Goal: Task Accomplishment & Management: Use online tool/utility

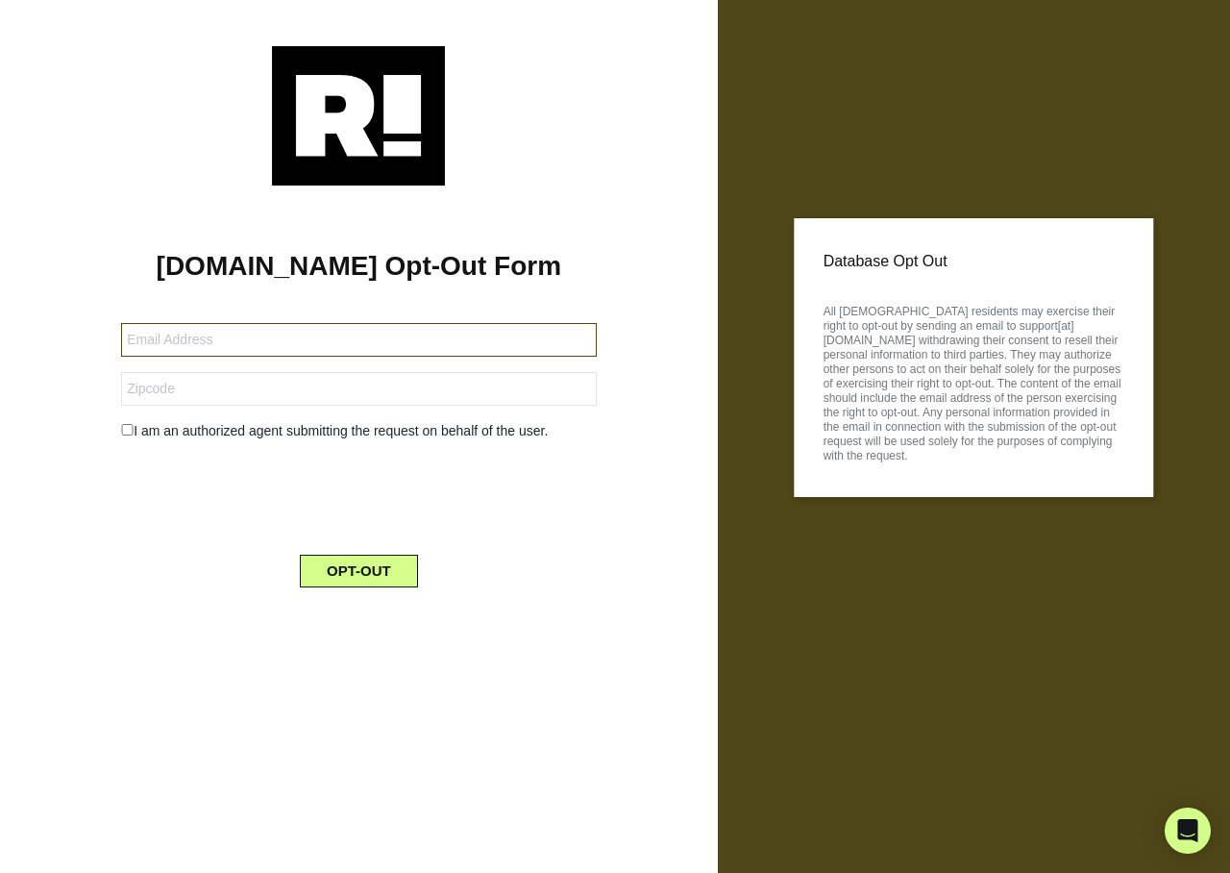
type input "imbodily@msn.com"
type input "84009"
type input "[EMAIL_ADDRESS][DOMAIN_NAME]"
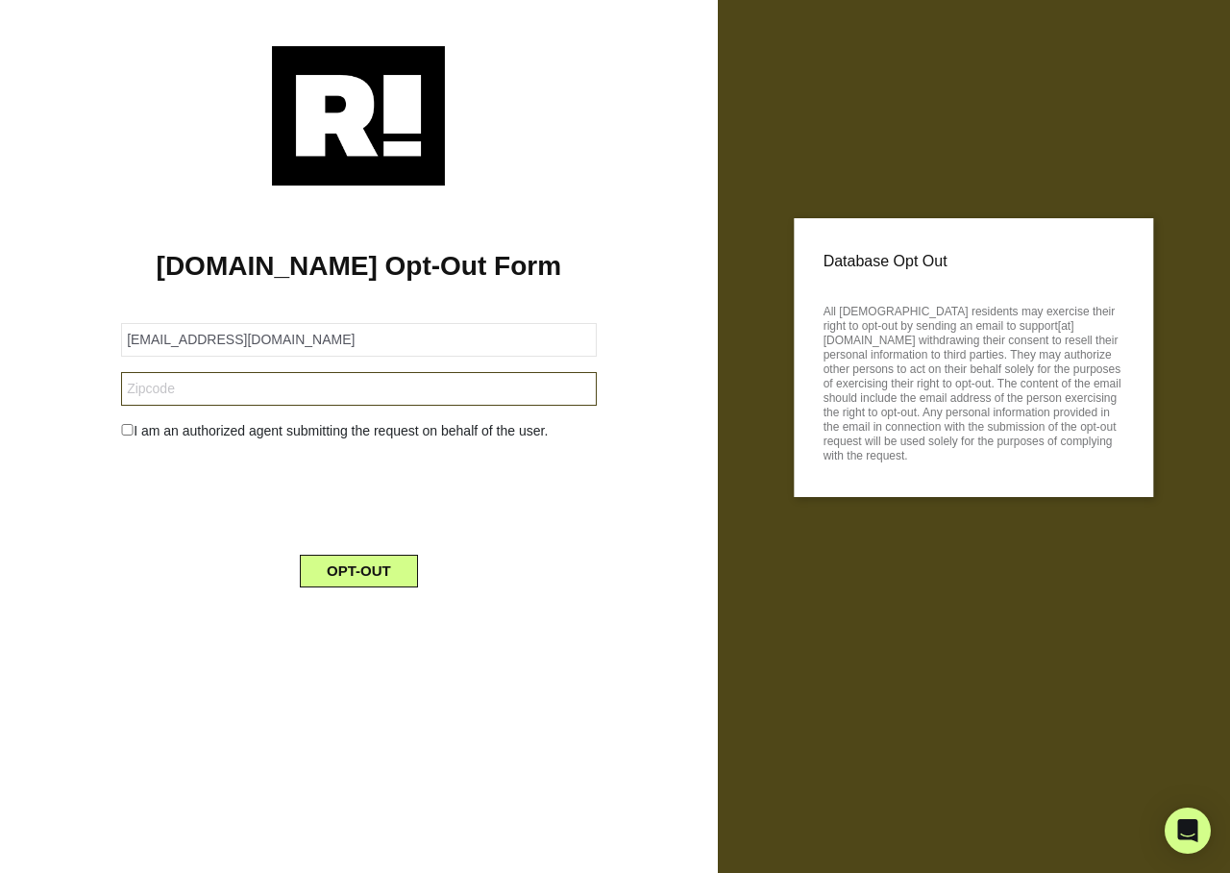
type input "18424"
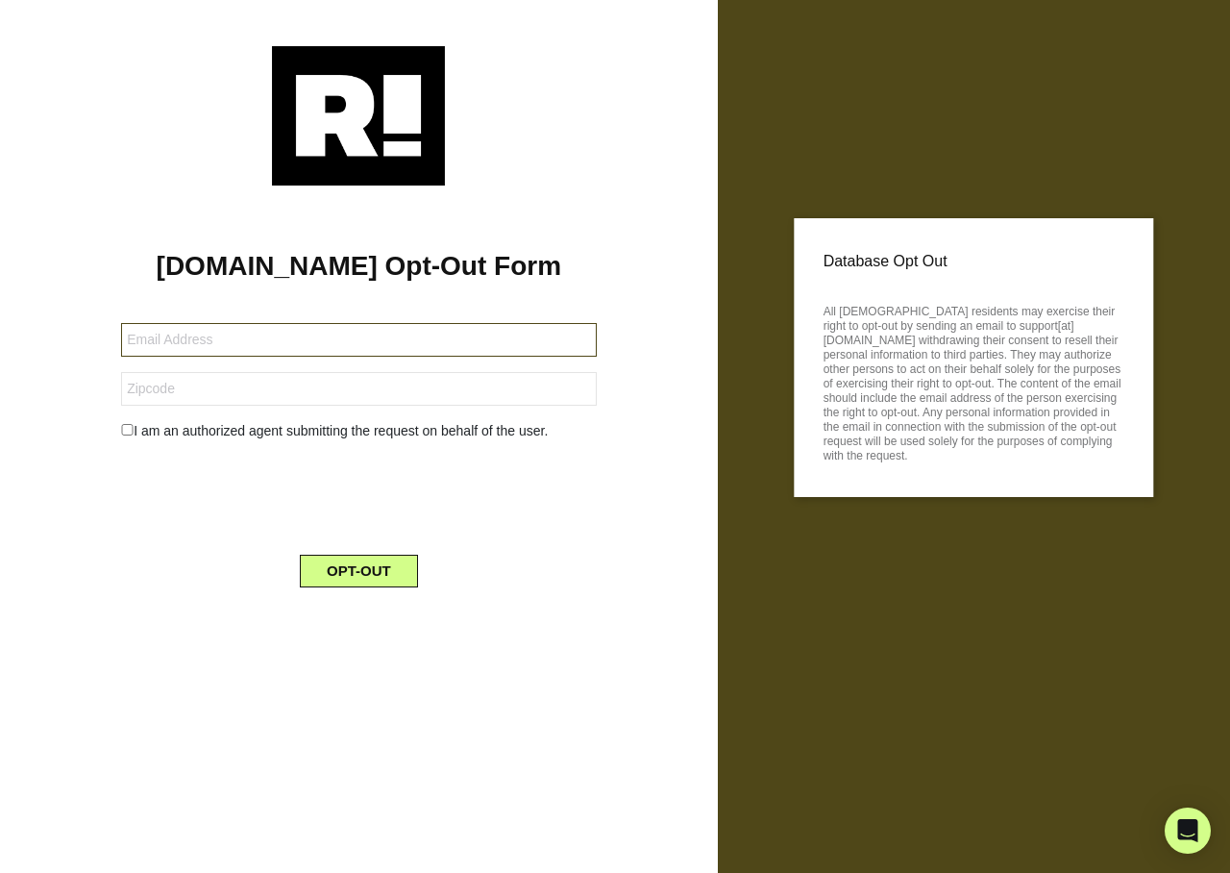
type input "jimmypasse@yahoo.com"
type input "07050"
type input "[EMAIL_ADDRESS][DOMAIN_NAME]"
type input "02180"
type input "[EMAIL_ADDRESS][DOMAIN_NAME]"
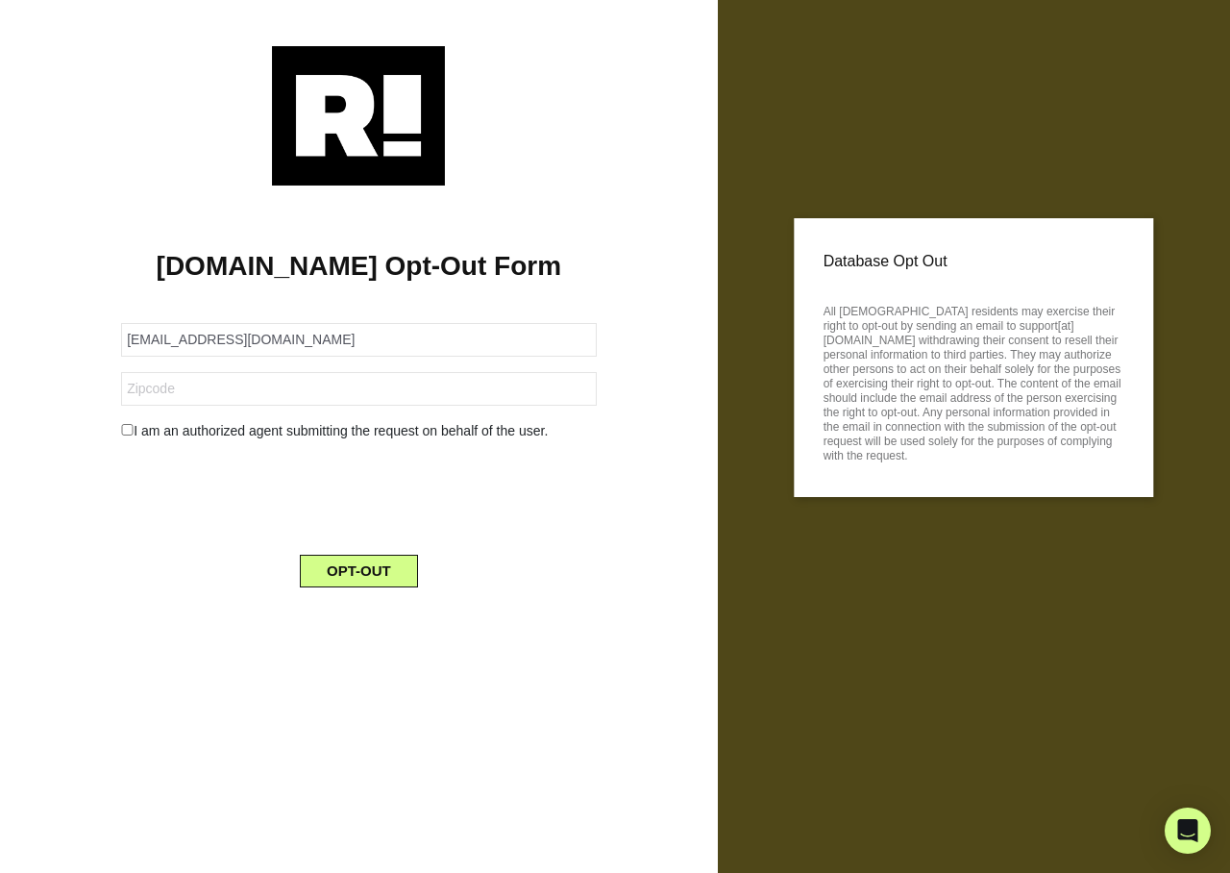
type input "26764"
type input "[EMAIL_ADDRESS][DOMAIN_NAME]"
type input "48327"
type input "bobriggs@me.com"
type input "93004"
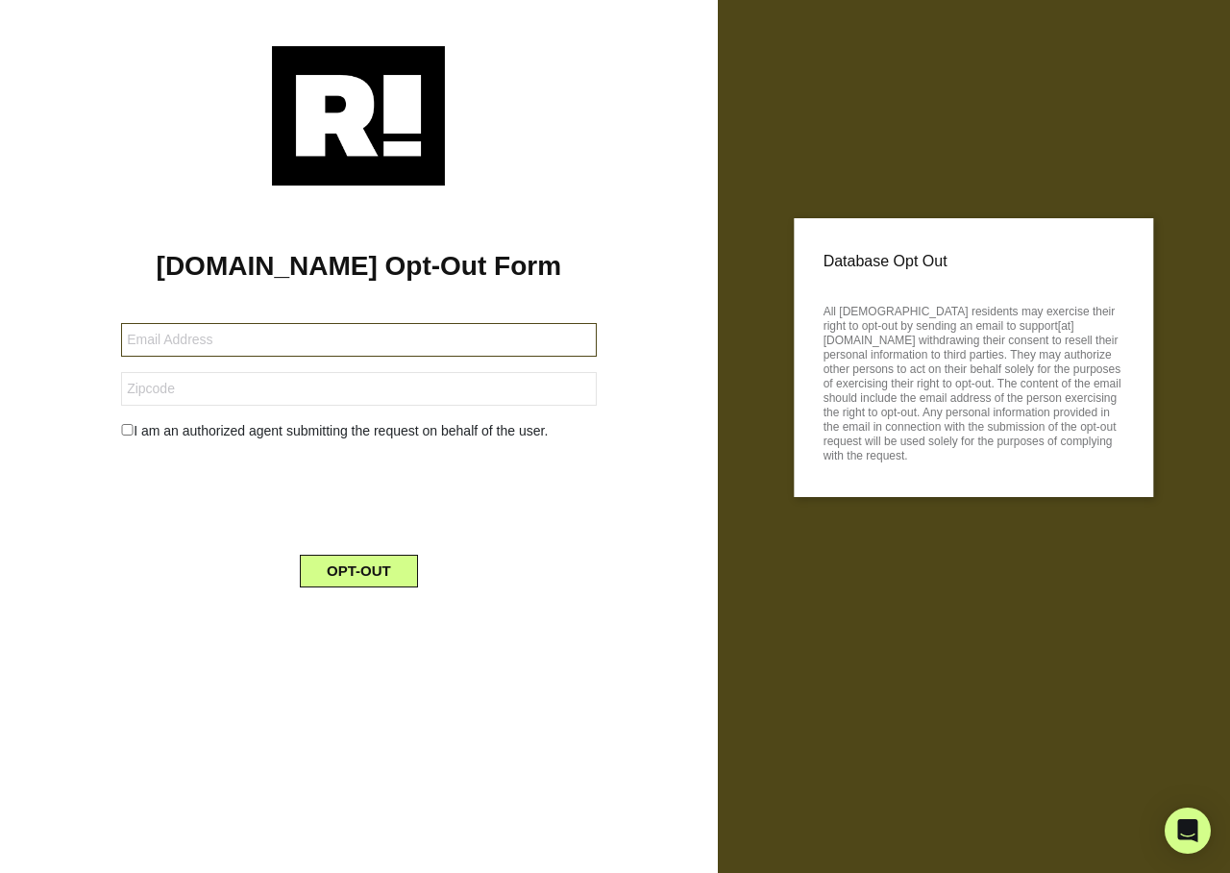
type input "[EMAIL_ADDRESS][DOMAIN_NAME]"
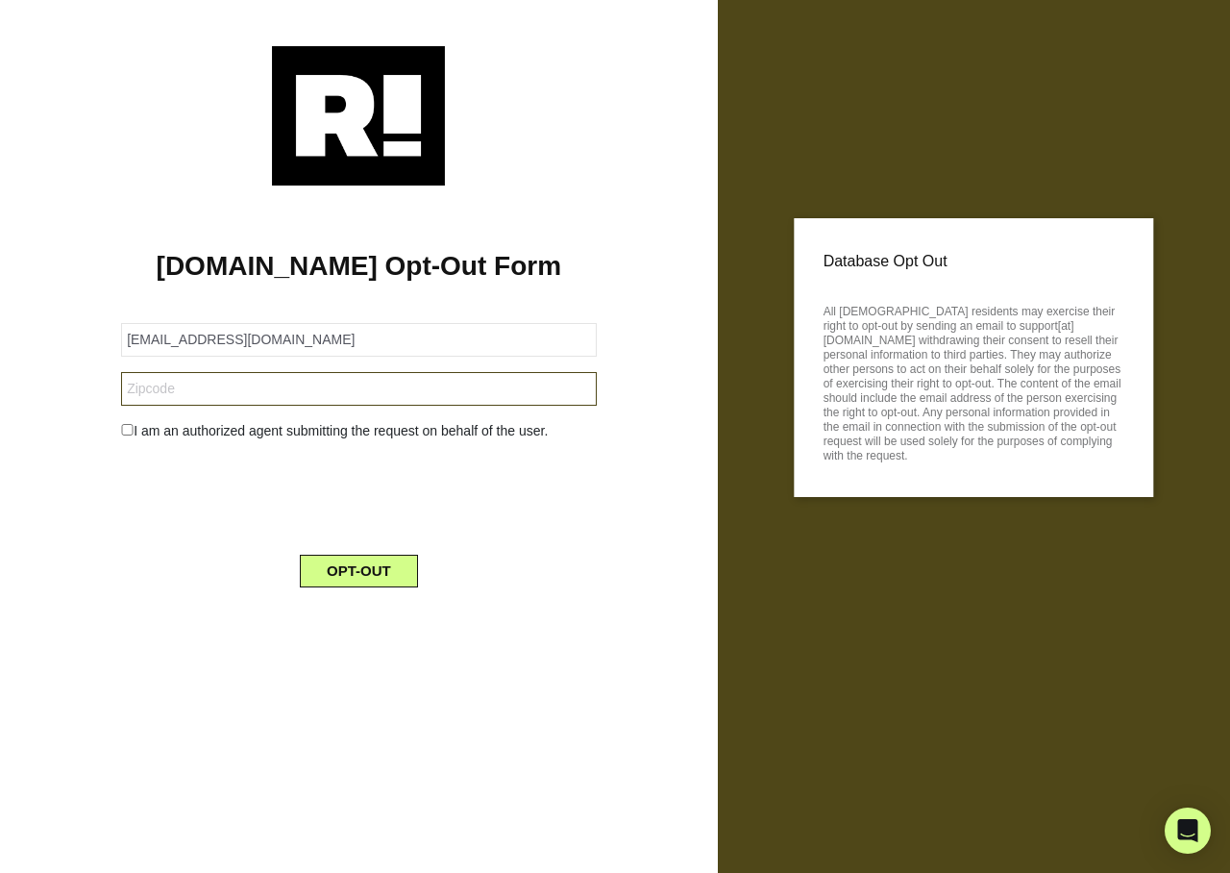
type input "62896"
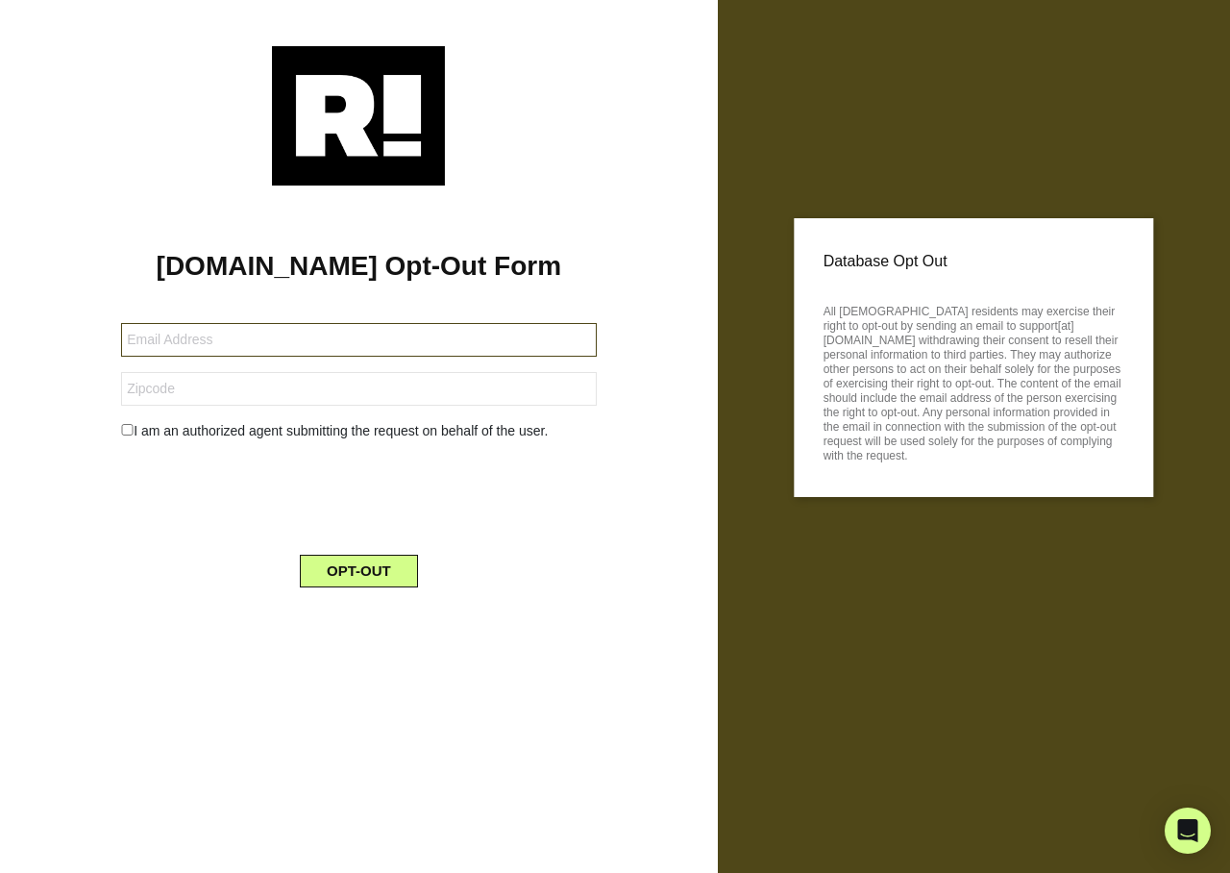
type input "alexdowney54@gmail.com"
type input "36619"
type input "[EMAIL_ADDRESS][DOMAIN_NAME]"
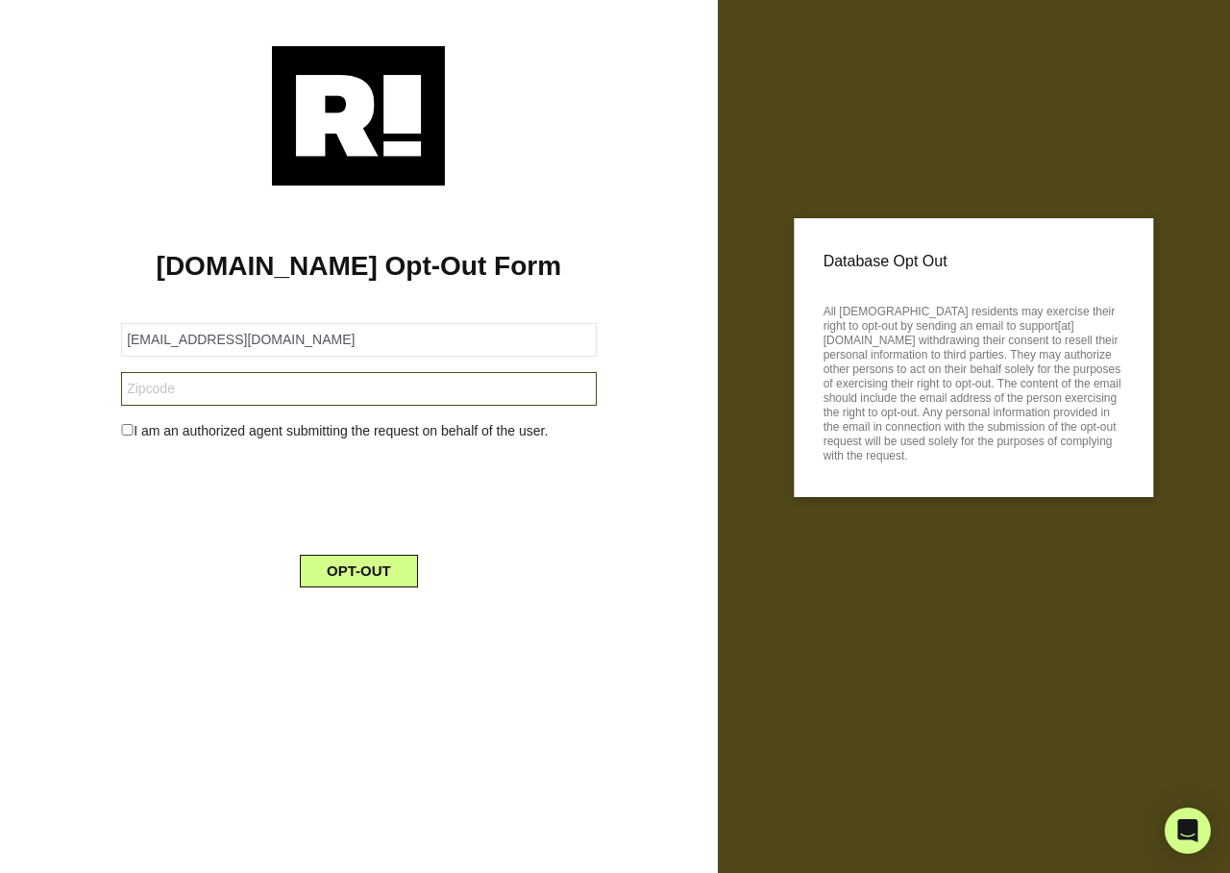
type input "44306"
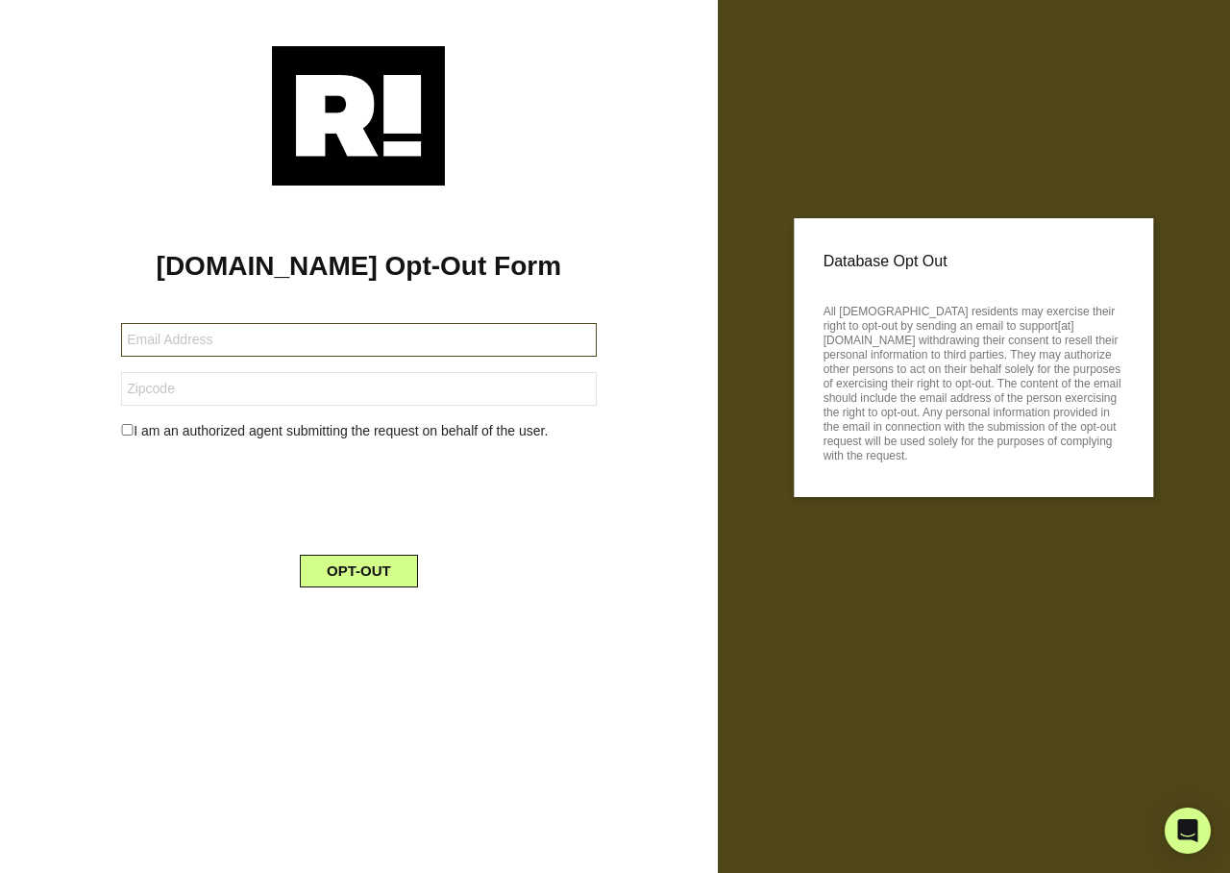
type input "[EMAIL_ADDRESS][DOMAIN_NAME]"
type input "70452"
